Goal: Check status: Check status

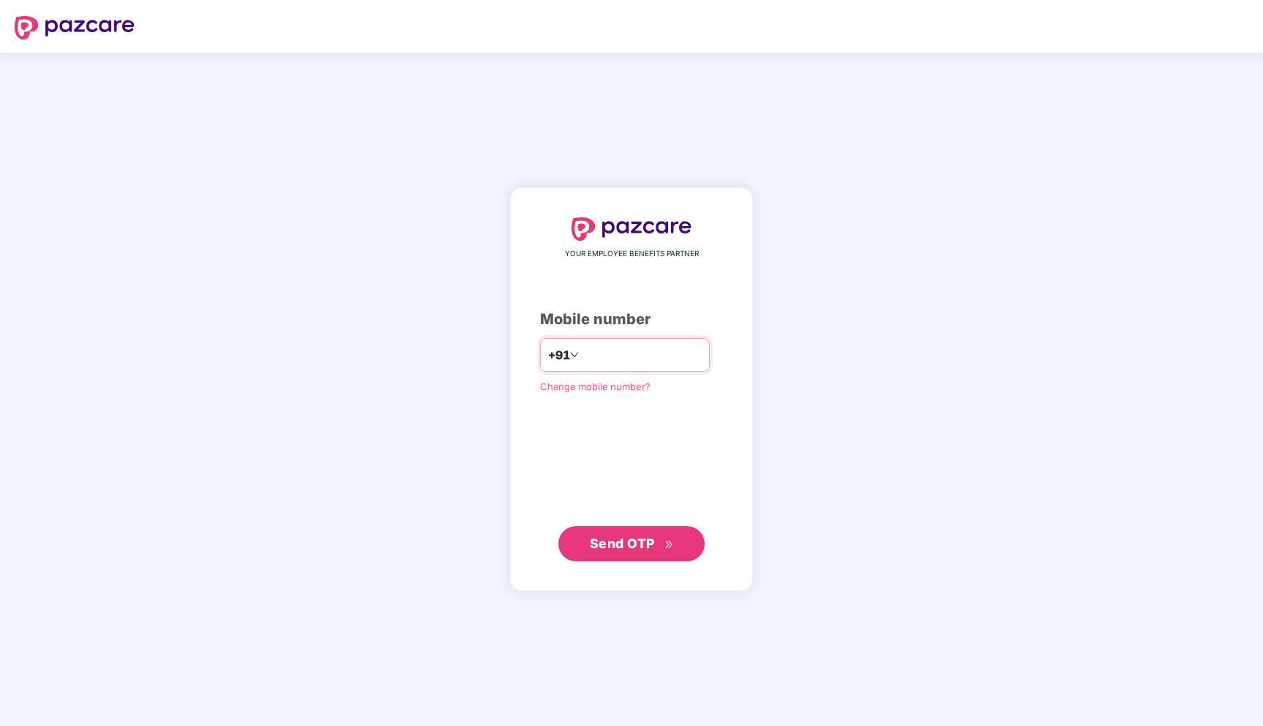
click at [652, 353] on input "number" at bounding box center [642, 354] width 120 height 23
type input "**********"
click at [640, 536] on span "Send OTP" at bounding box center [622, 542] width 65 height 15
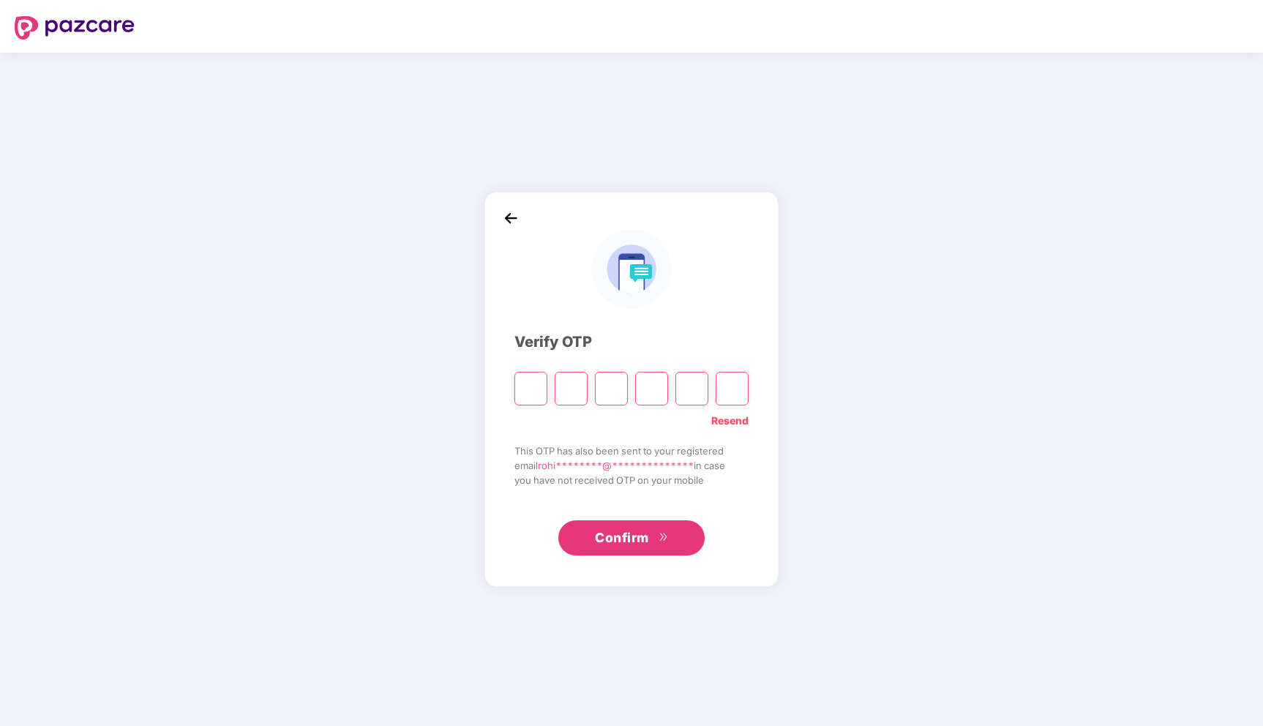
paste input "*"
type input "*"
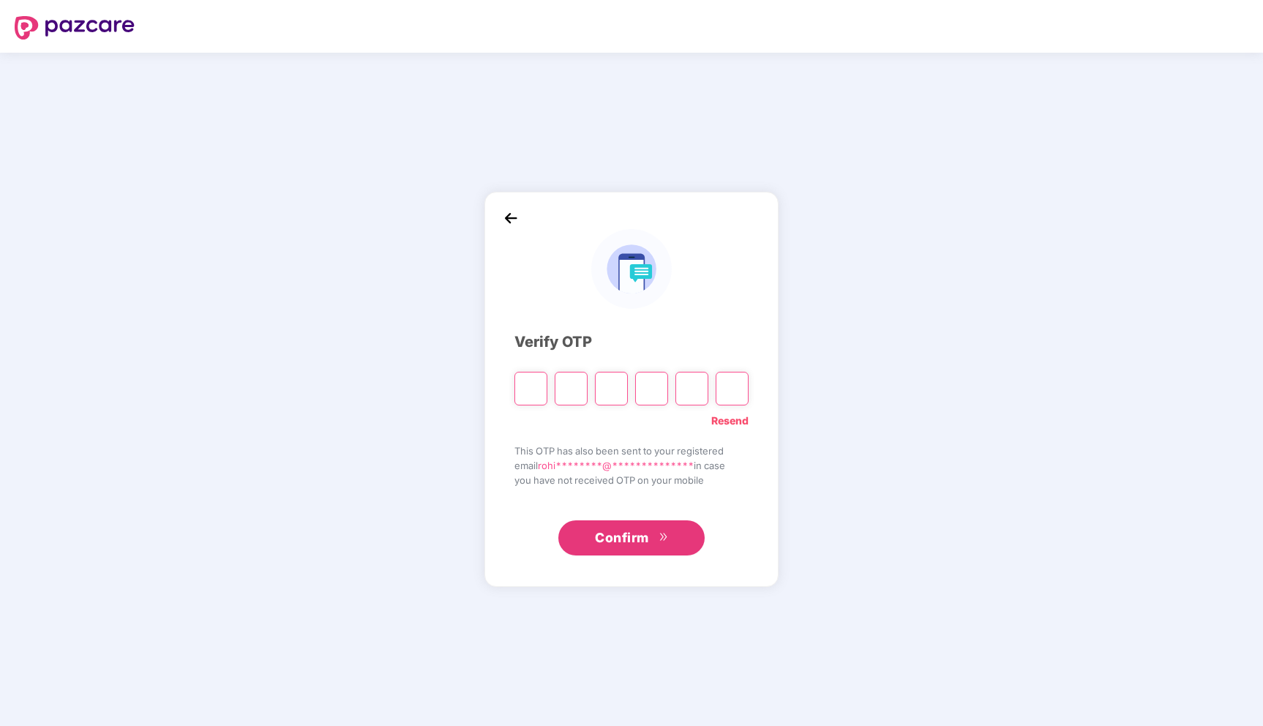
type input "*"
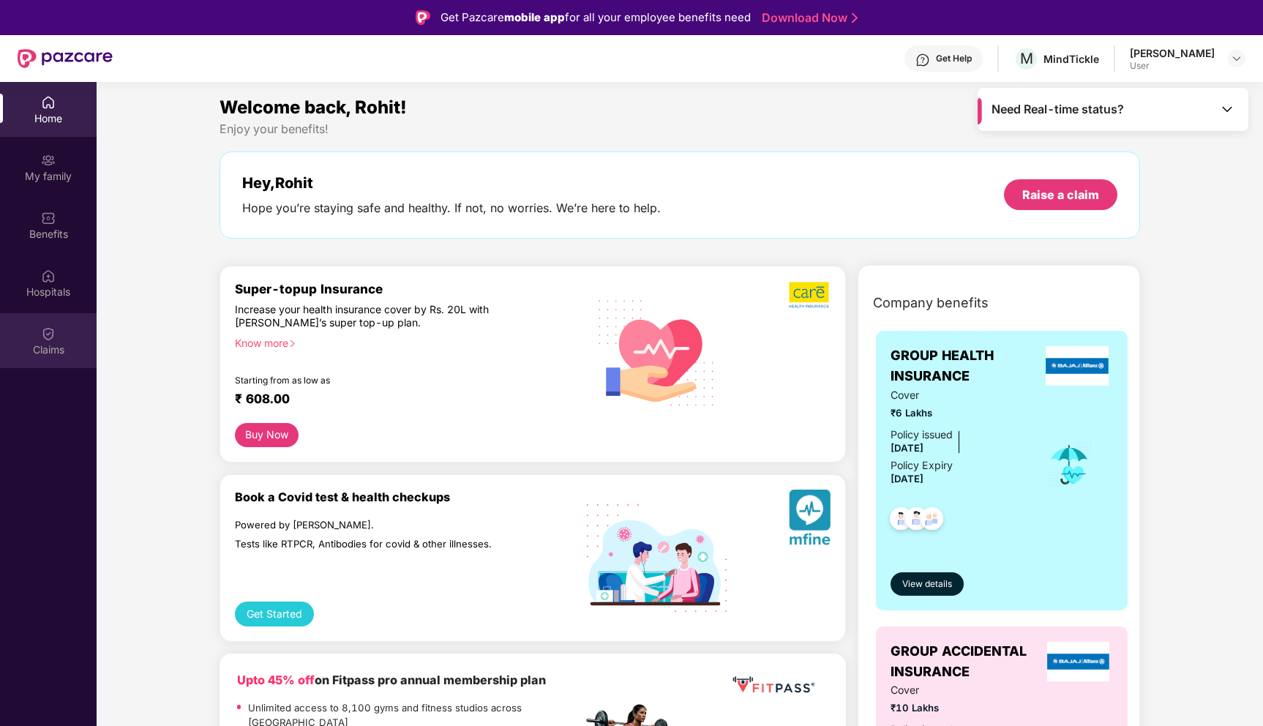
click at [22, 337] on div "Claims" at bounding box center [48, 340] width 97 height 55
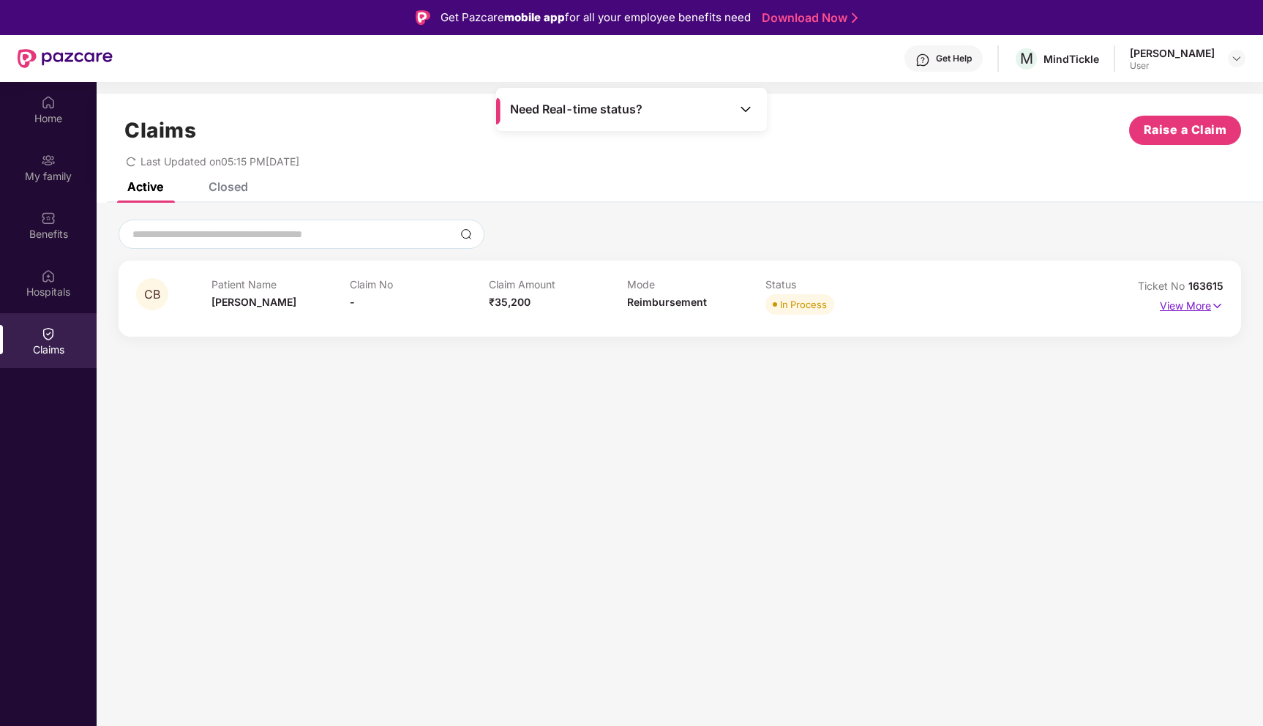
click at [1191, 308] on p "View More" at bounding box center [1192, 304] width 64 height 20
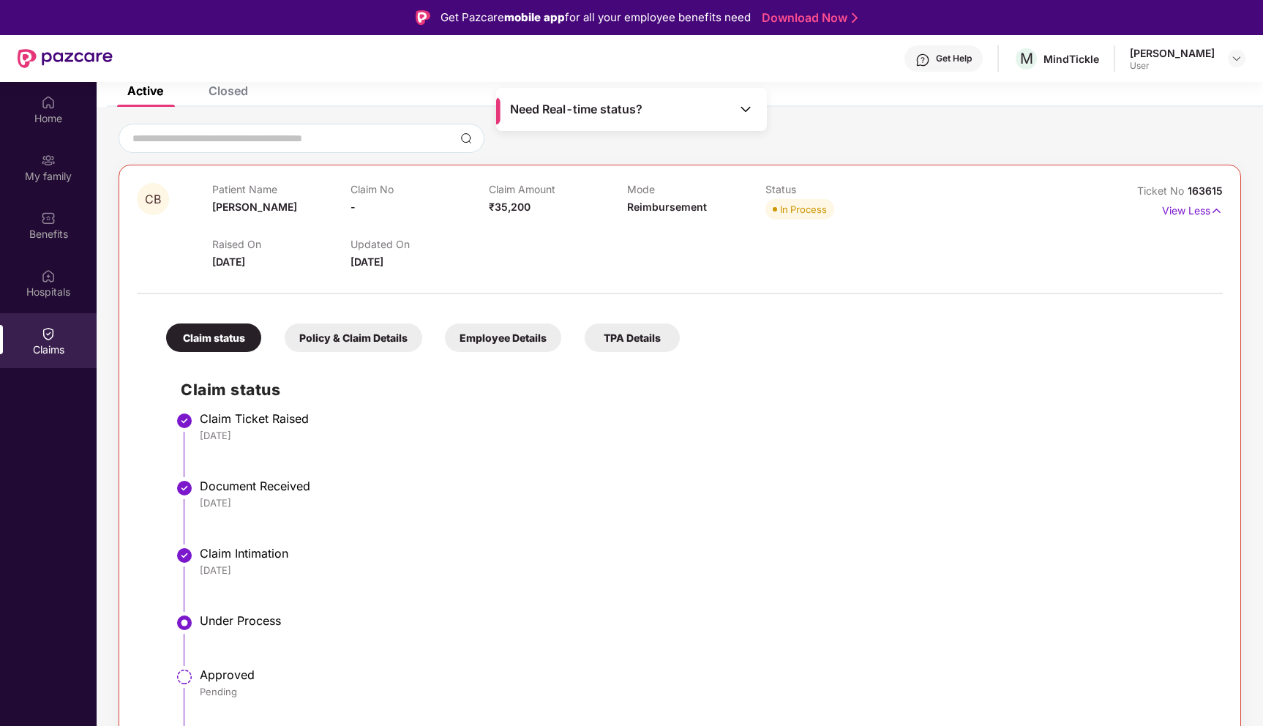
scroll to position [82, 0]
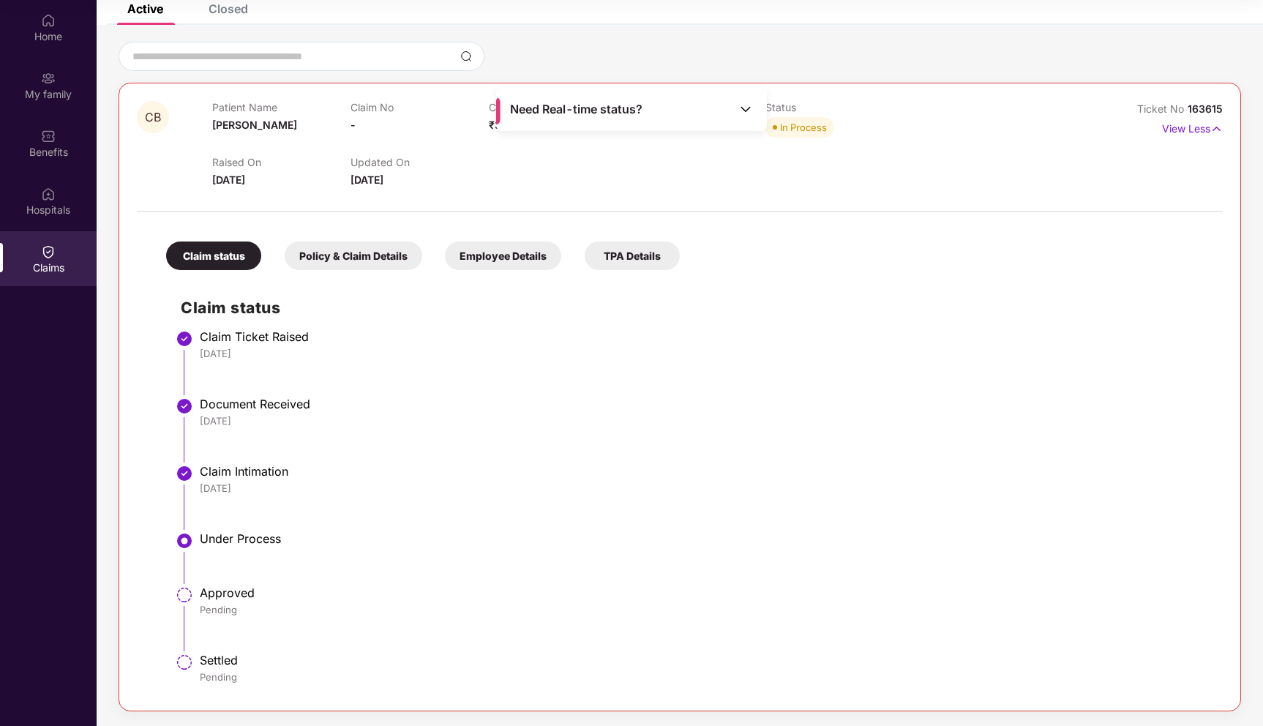
click at [754, 108] on div "Need Real-time status?" at bounding box center [631, 109] width 271 height 43
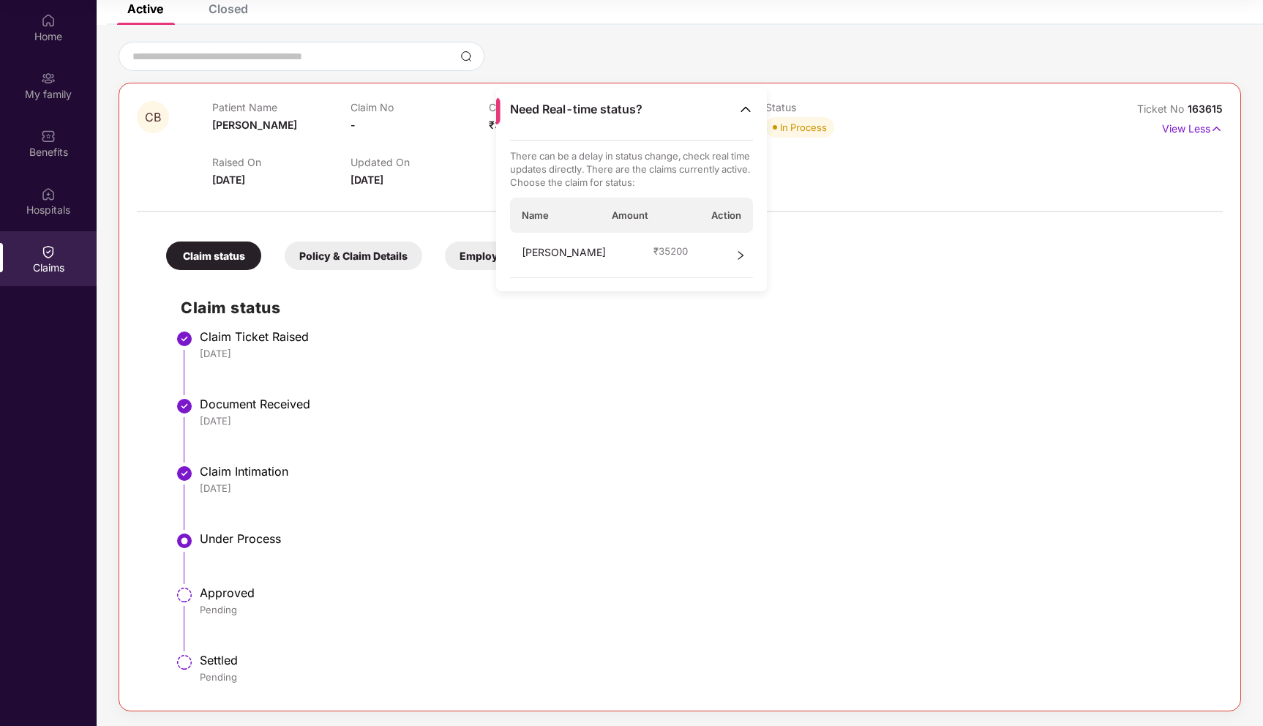
click at [742, 250] on icon "right" at bounding box center [740, 255] width 10 height 10
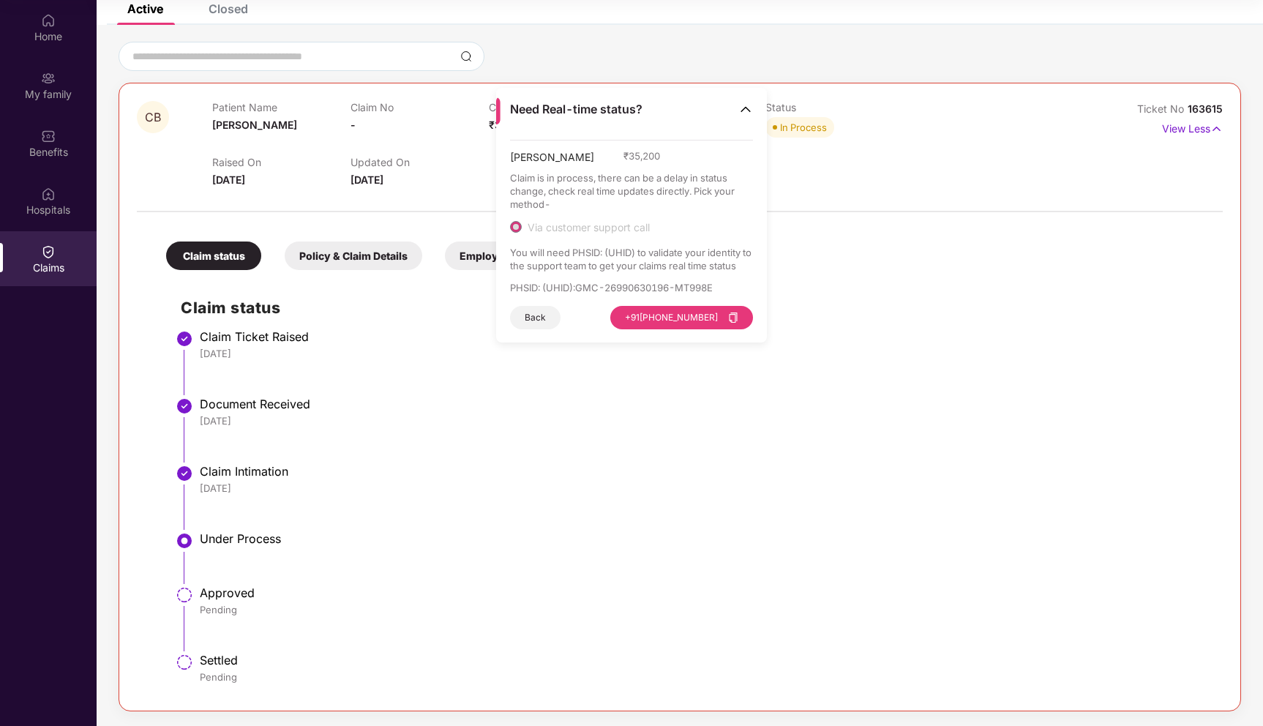
click at [864, 257] on div "Claim status Policy & Claim Details Employee Details TPA Details Claim status C…" at bounding box center [680, 455] width 1086 height 473
